Goal: Task Accomplishment & Management: Manage account settings

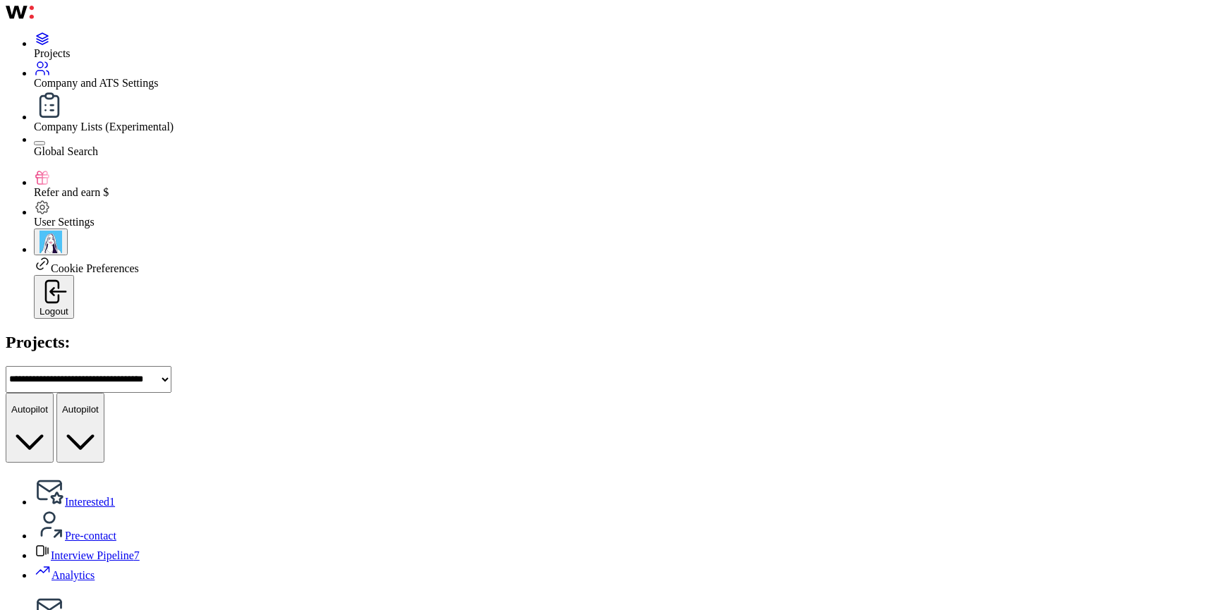
click at [171, 366] on select "**********" at bounding box center [89, 379] width 166 height 27
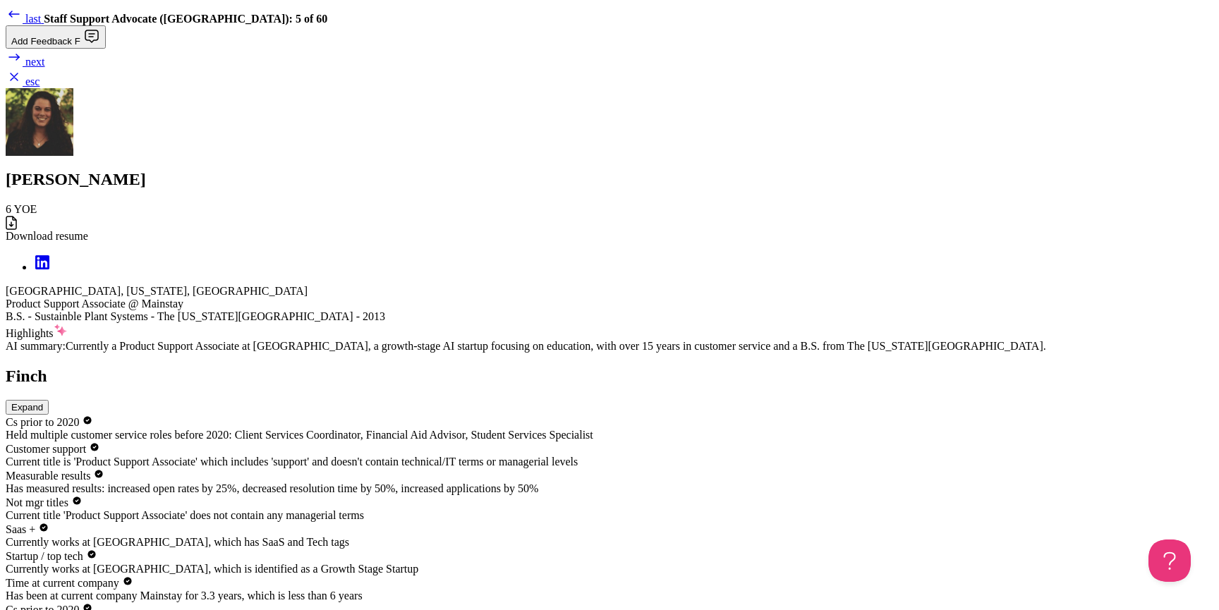
scroll to position [393, 0]
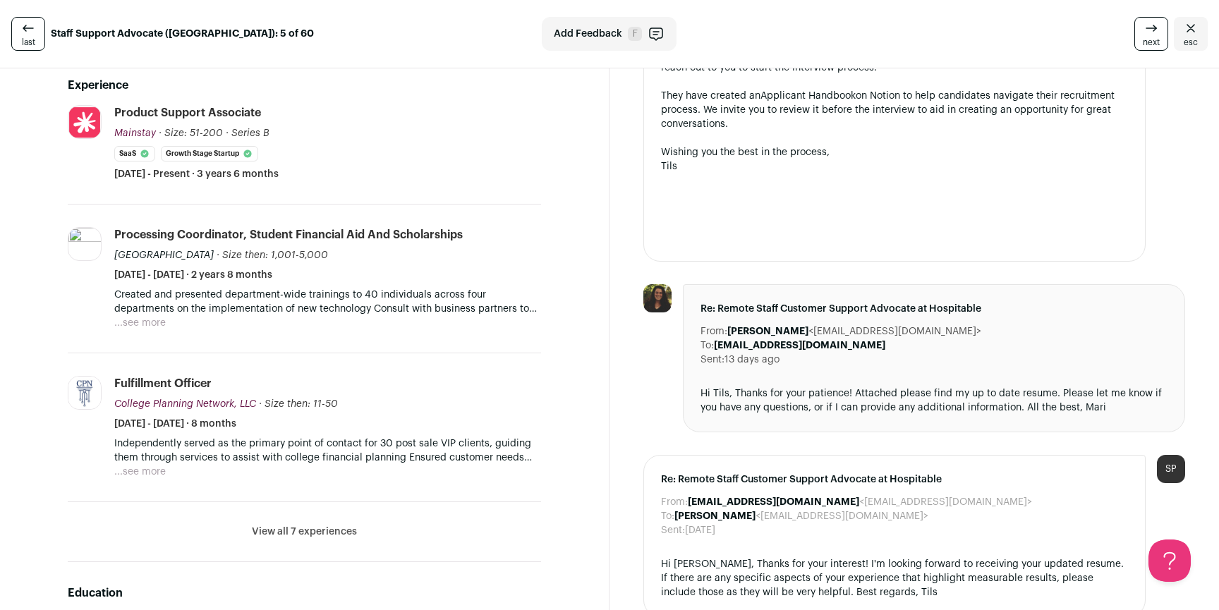
click at [145, 316] on button "...see more" at bounding box center [139, 323] width 51 height 14
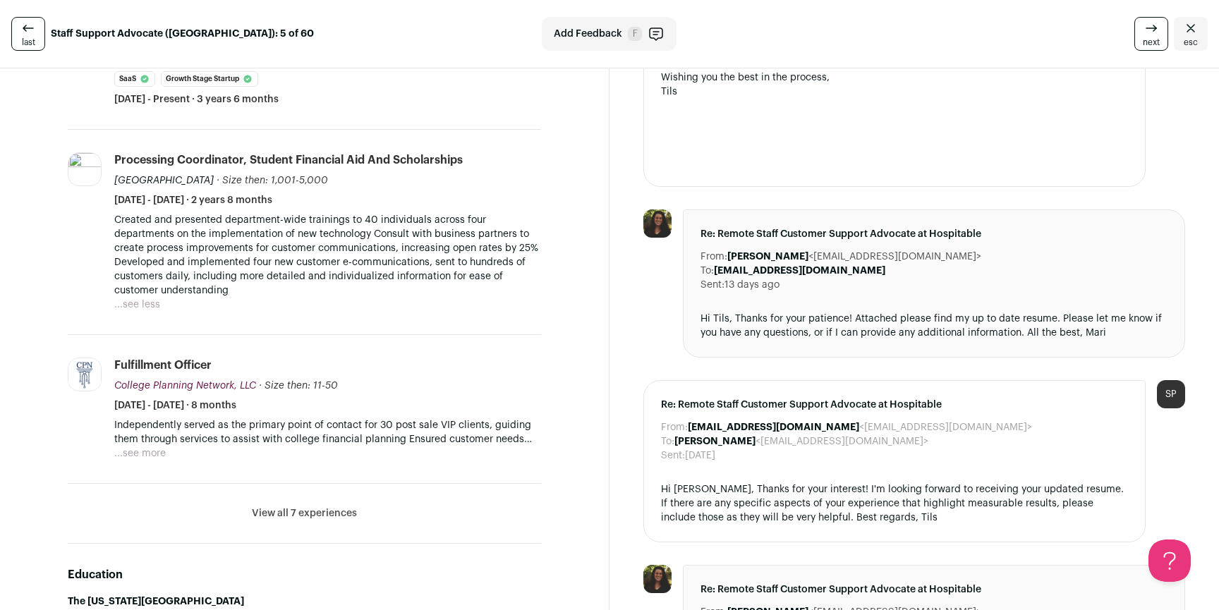
scroll to position [495, 0]
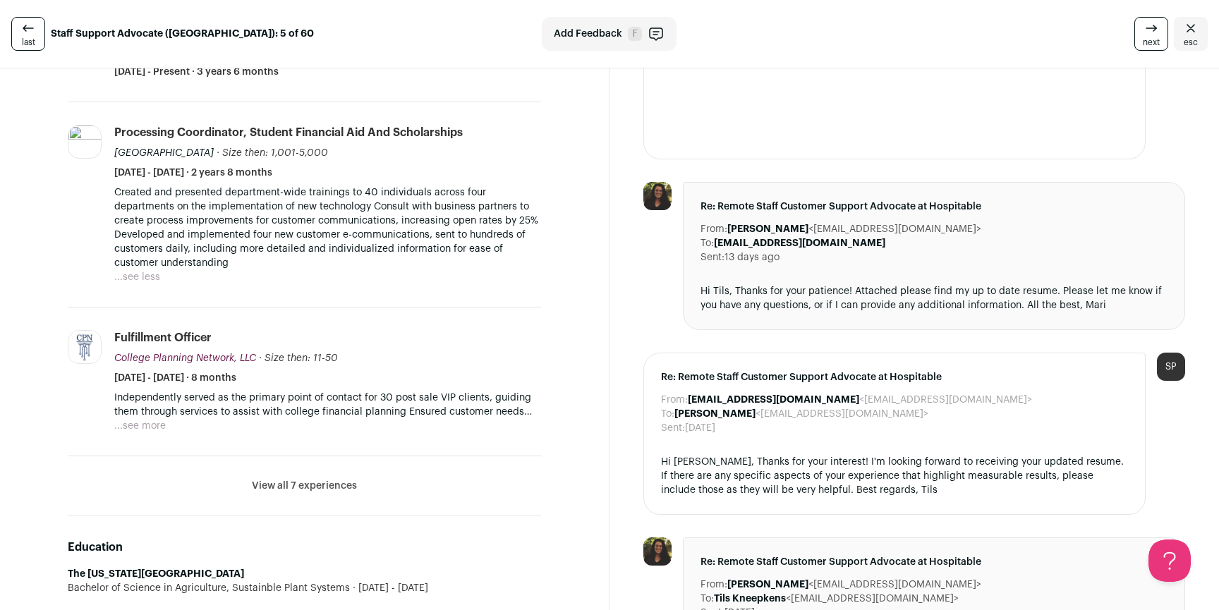
click at [160, 419] on button "...see more" at bounding box center [139, 426] width 51 height 14
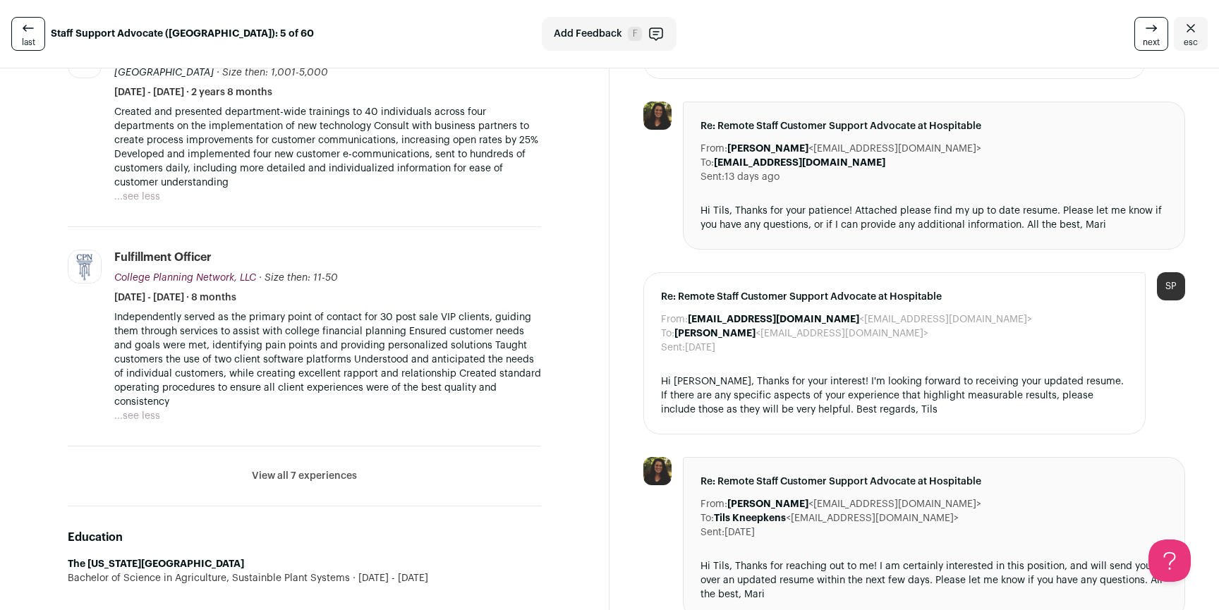
scroll to position [785, 0]
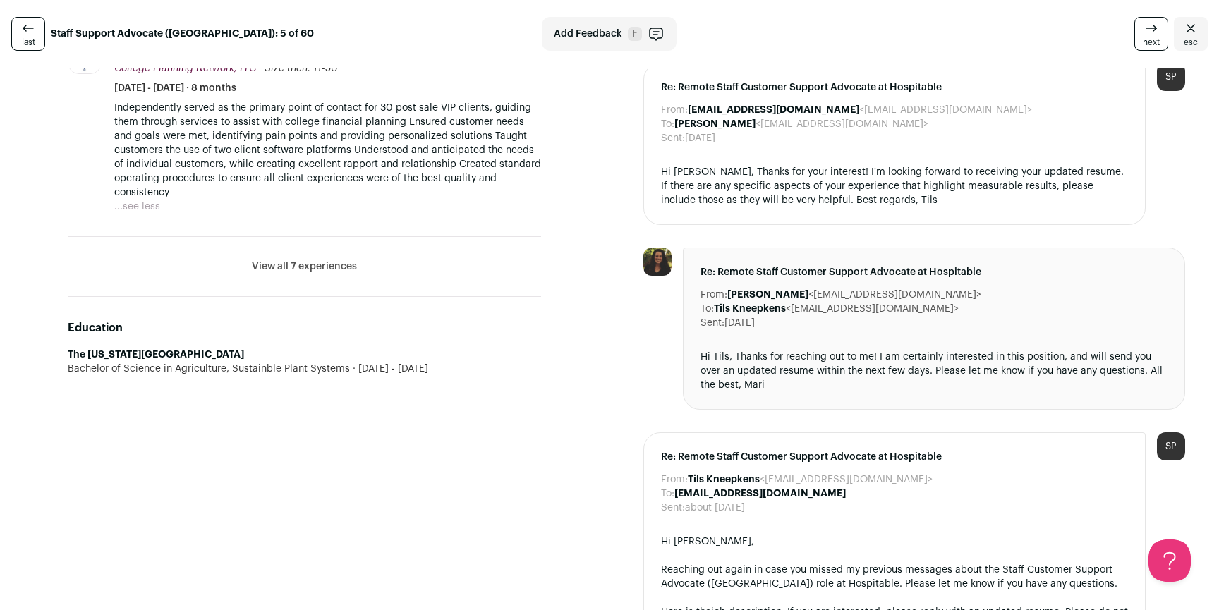
click at [298, 243] on li "View all 7 experiences View less" at bounding box center [304, 267] width 473 height 60
click at [313, 262] on li "View all 7 experiences View less" at bounding box center [304, 267] width 473 height 60
click at [313, 260] on button "View all 7 experiences" at bounding box center [304, 267] width 105 height 14
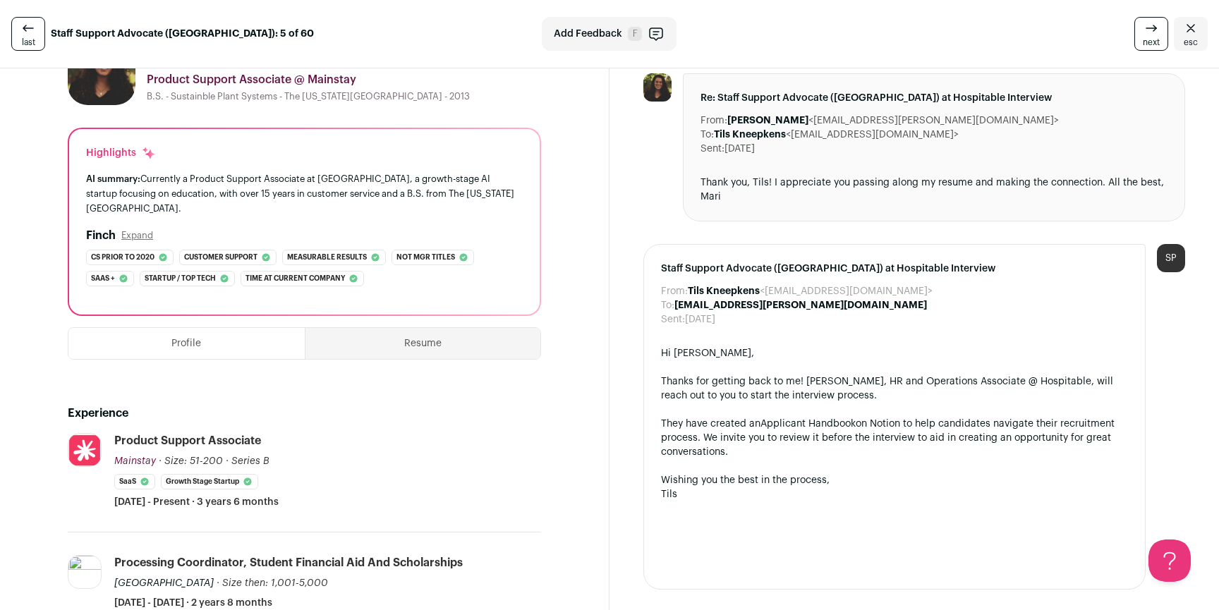
scroll to position [0, 0]
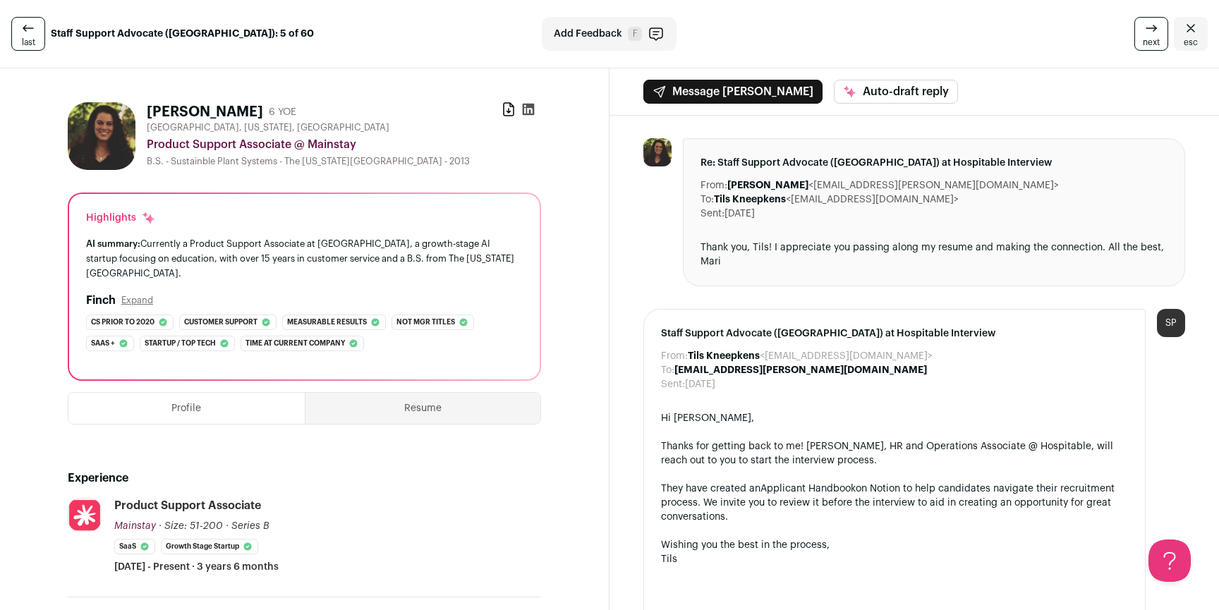
click at [1199, 25] on div "last Staff Support Advocate ([GEOGRAPHIC_DATA]): 5 of 60 Add Feedback F next esc" at bounding box center [609, 34] width 1219 height 68
click at [1186, 27] on icon "Close" at bounding box center [1190, 28] width 17 height 17
